Goal: Task Accomplishment & Management: Use online tool/utility

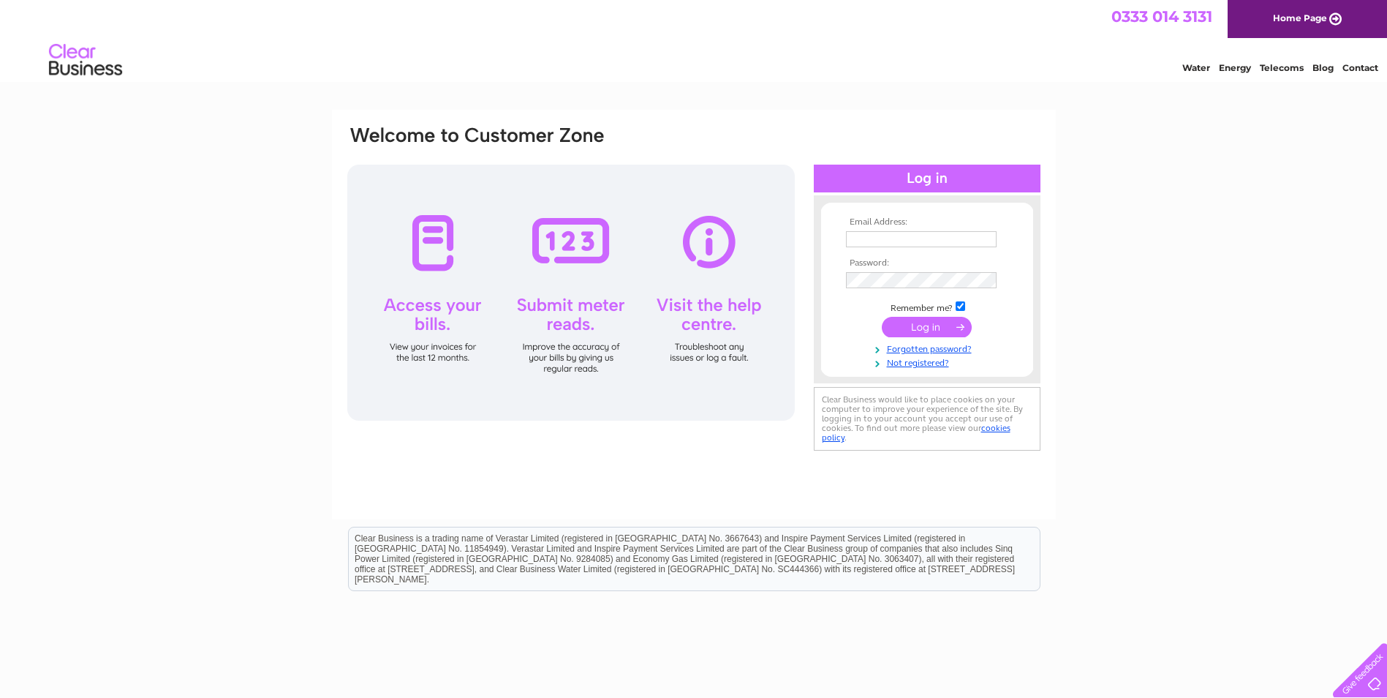
type input "villagelane@hotmail.co.uk"
click at [944, 322] on input "submit" at bounding box center [927, 327] width 90 height 20
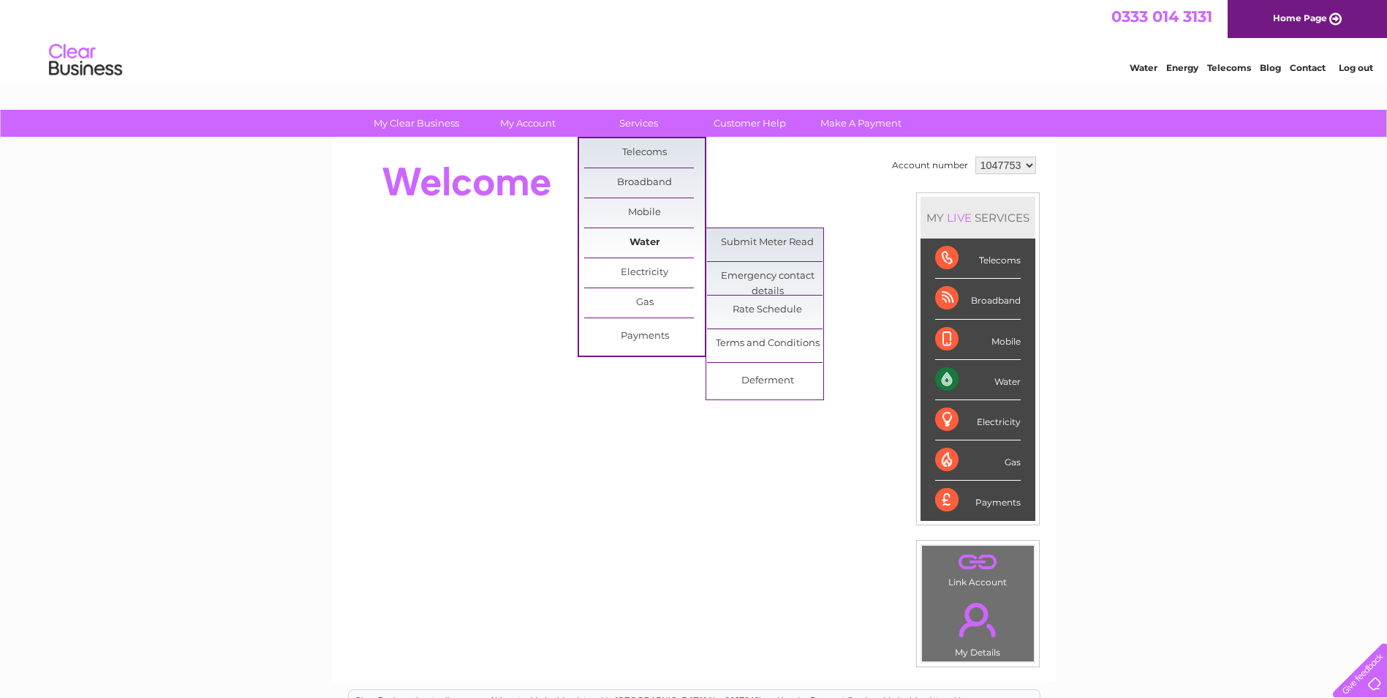
click at [656, 246] on link "Water" at bounding box center [644, 242] width 121 height 29
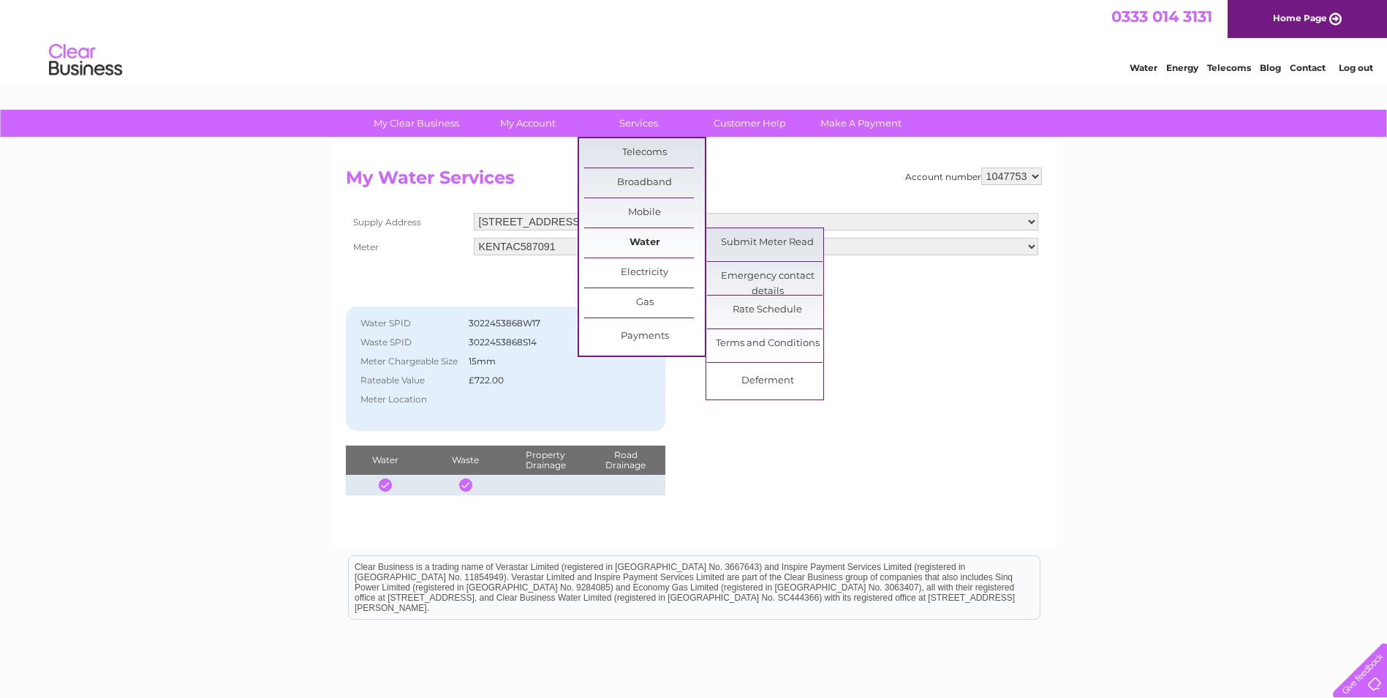
click at [638, 239] on link "Water" at bounding box center [644, 242] width 121 height 29
click at [765, 241] on link "Submit Meter Read" at bounding box center [767, 242] width 121 height 29
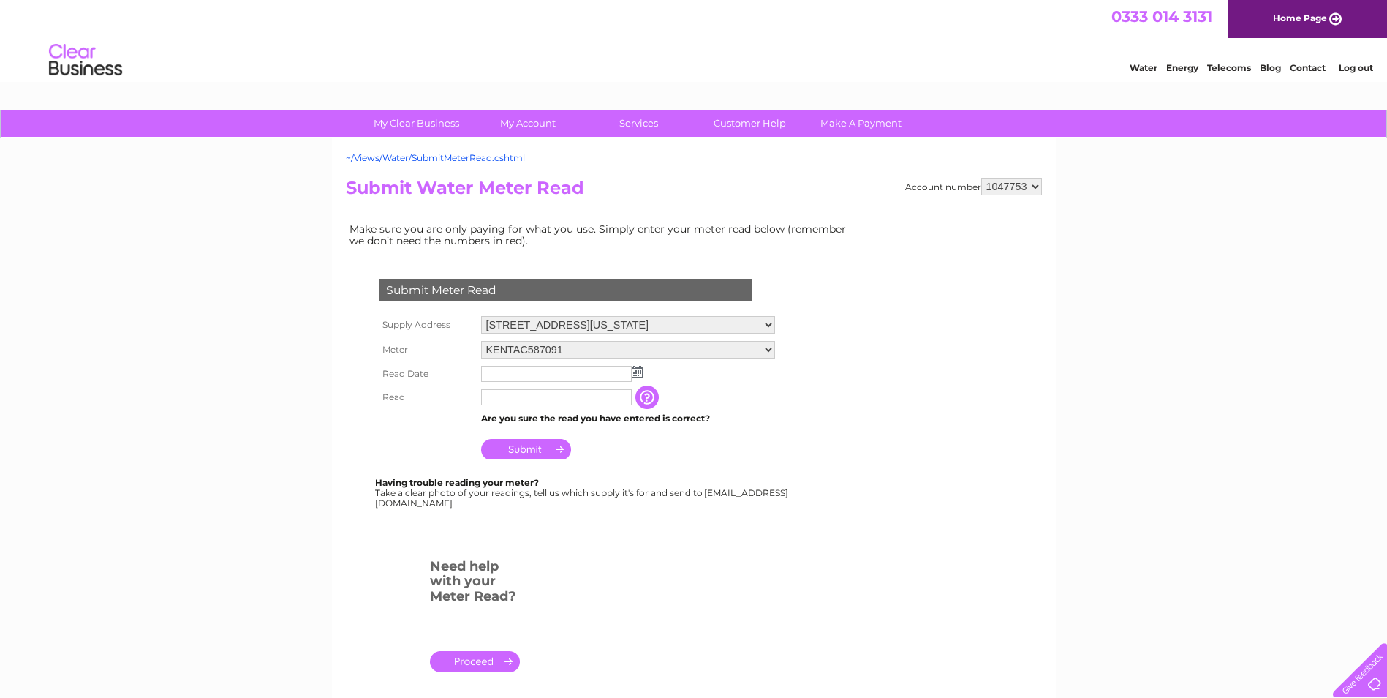
click at [636, 369] on img at bounding box center [637, 372] width 11 height 12
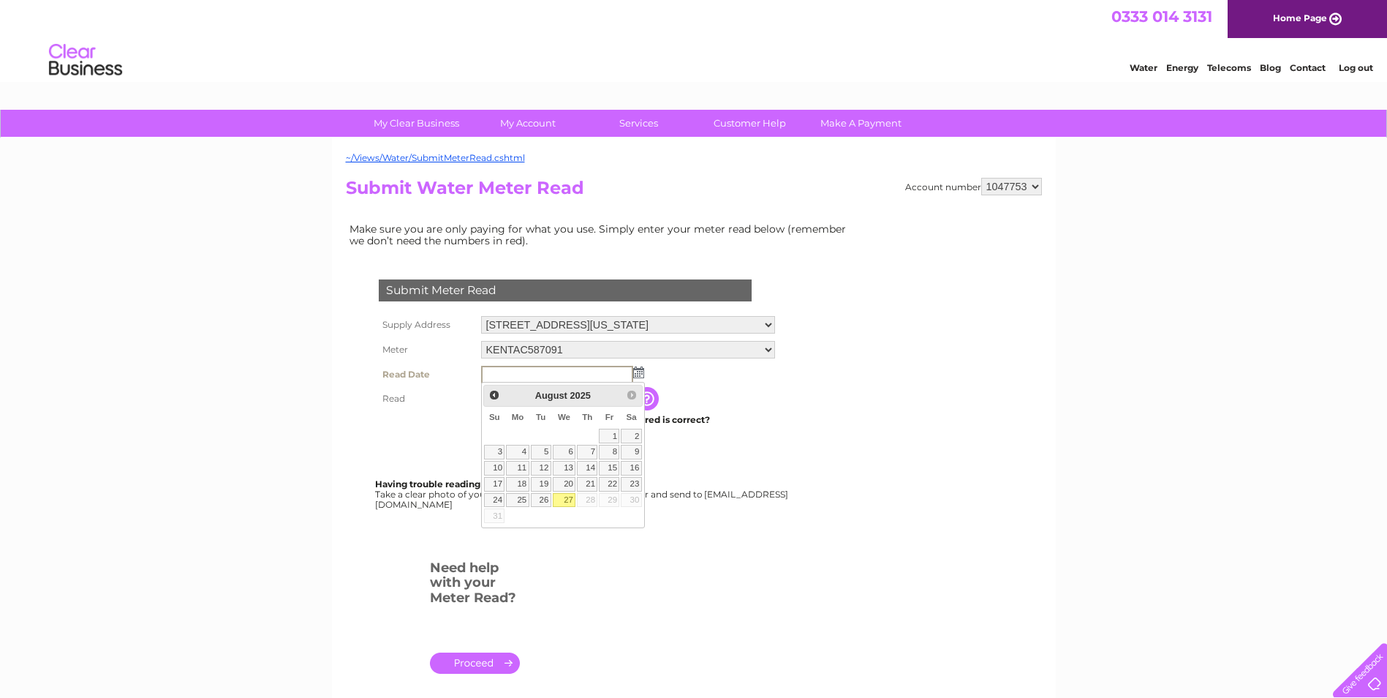
click at [573, 495] on link "27" at bounding box center [564, 500] width 23 height 15
type input "2025/08/27"
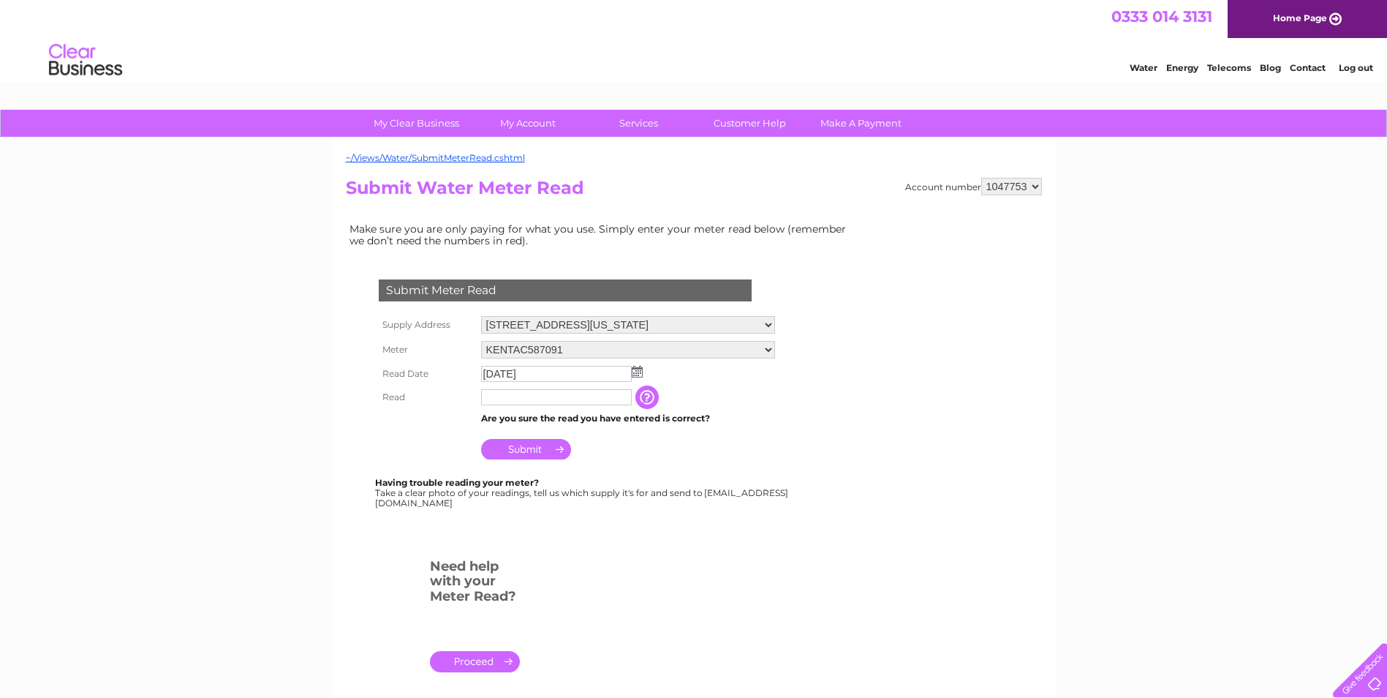
click at [595, 397] on input "text" at bounding box center [556, 397] width 151 height 16
type input "4051"
click at [538, 456] on input "Submit" at bounding box center [526, 450] width 90 height 20
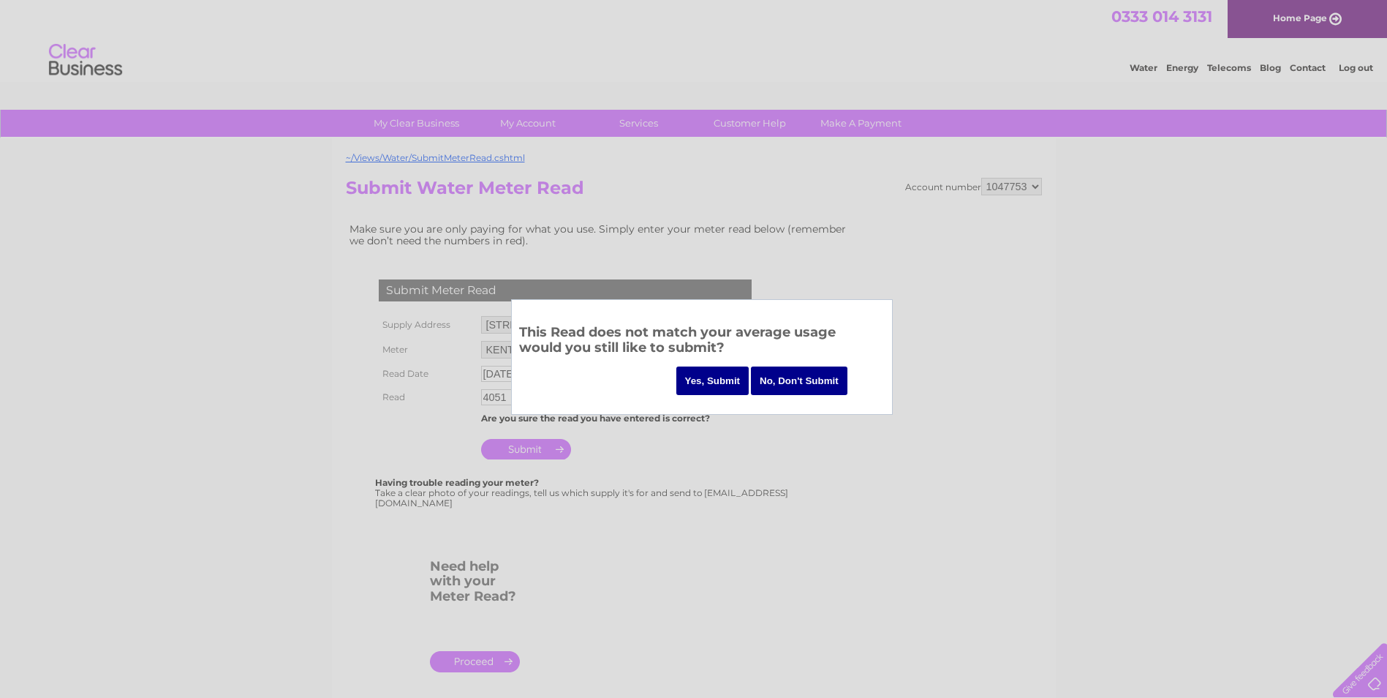
click at [723, 374] on input "Yes, Submit" at bounding box center [712, 380] width 73 height 29
